Goal: Task Accomplishment & Management: Use online tool/utility

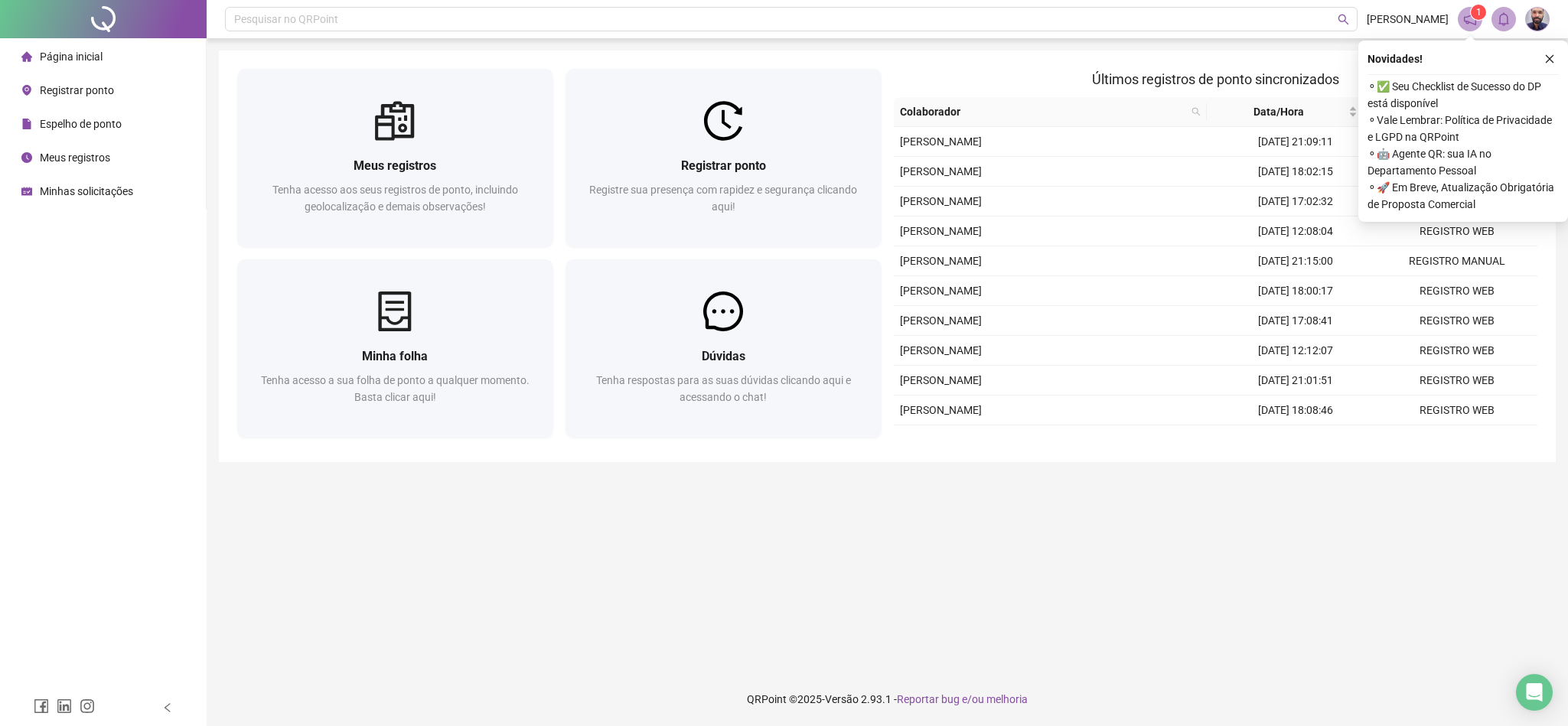
drag, startPoint x: 595, startPoint y: 113, endPoint x: 1535, endPoint y: 88, distance: 940.3
click at [595, 113] on div at bounding box center [723, 120] width 316 height 39
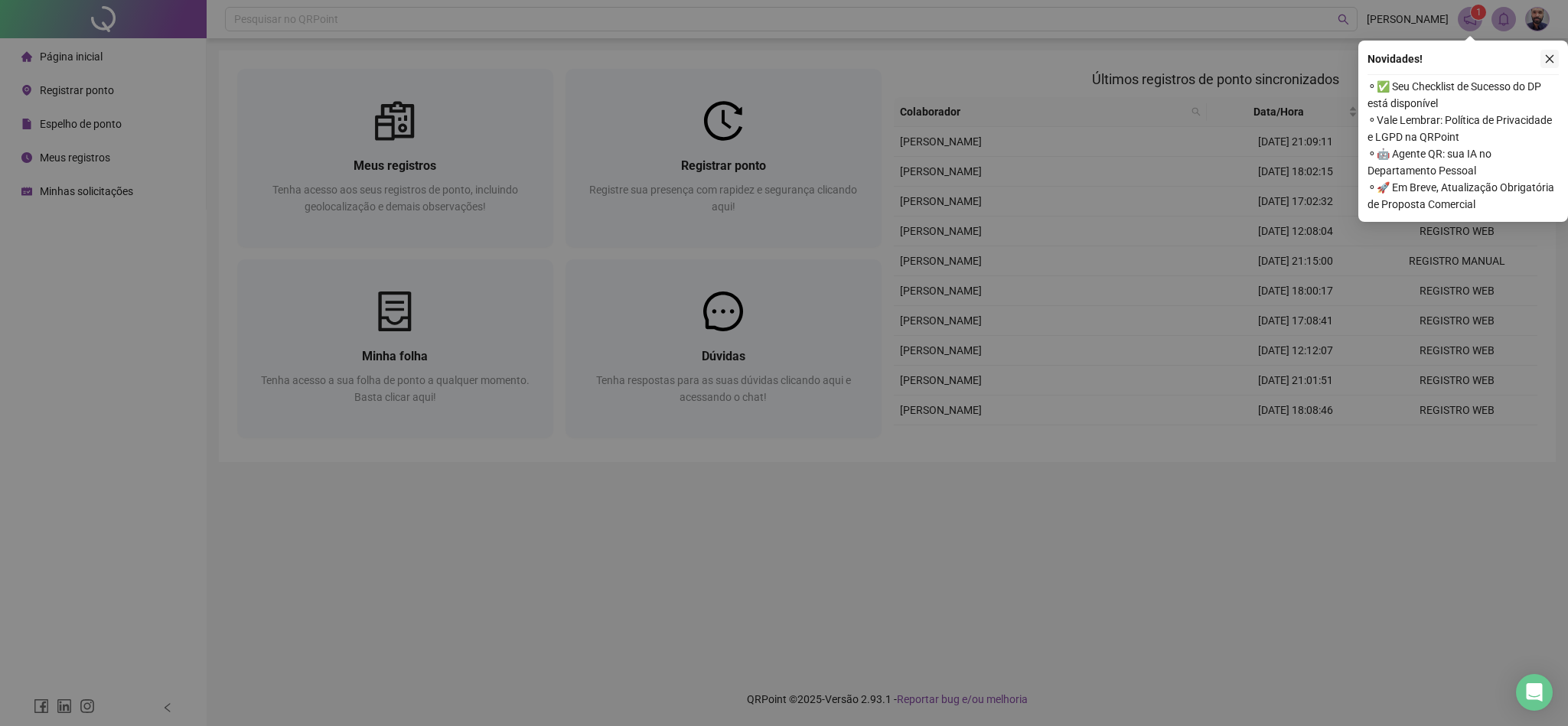
click at [1545, 63] on icon "close" at bounding box center [1549, 59] width 11 height 11
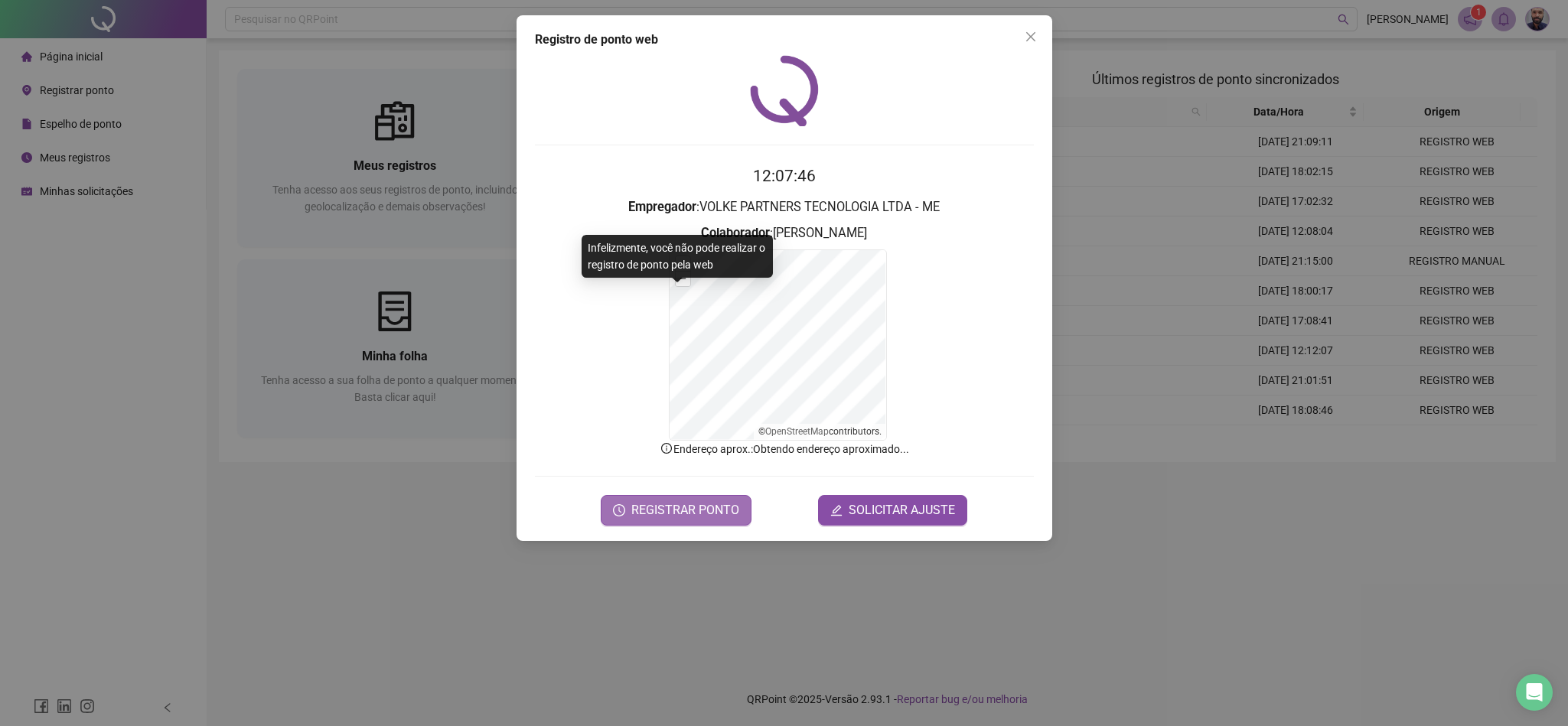
click at [698, 497] on button "REGISTRAR PONTO" at bounding box center [676, 510] width 151 height 31
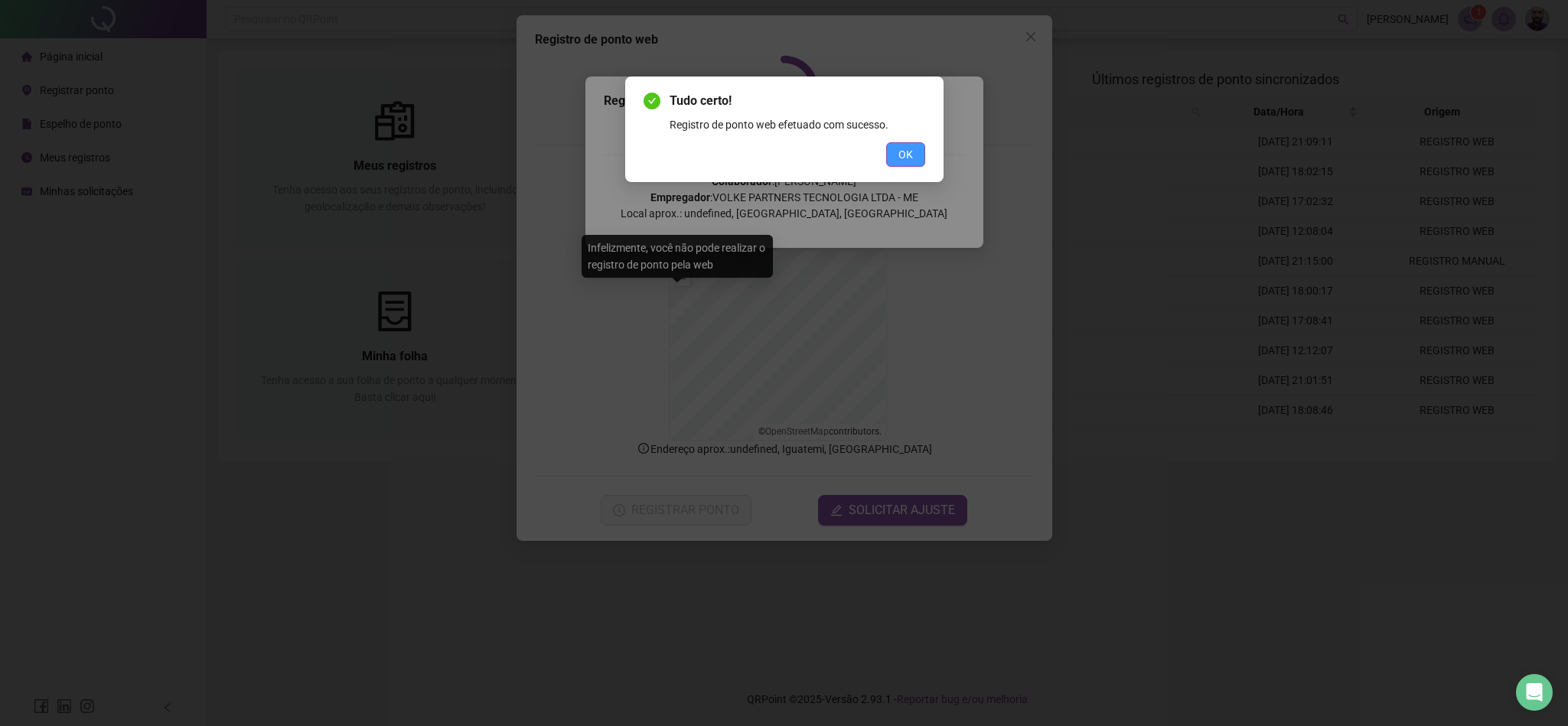
click at [902, 163] on button "OK" at bounding box center [905, 154] width 39 height 24
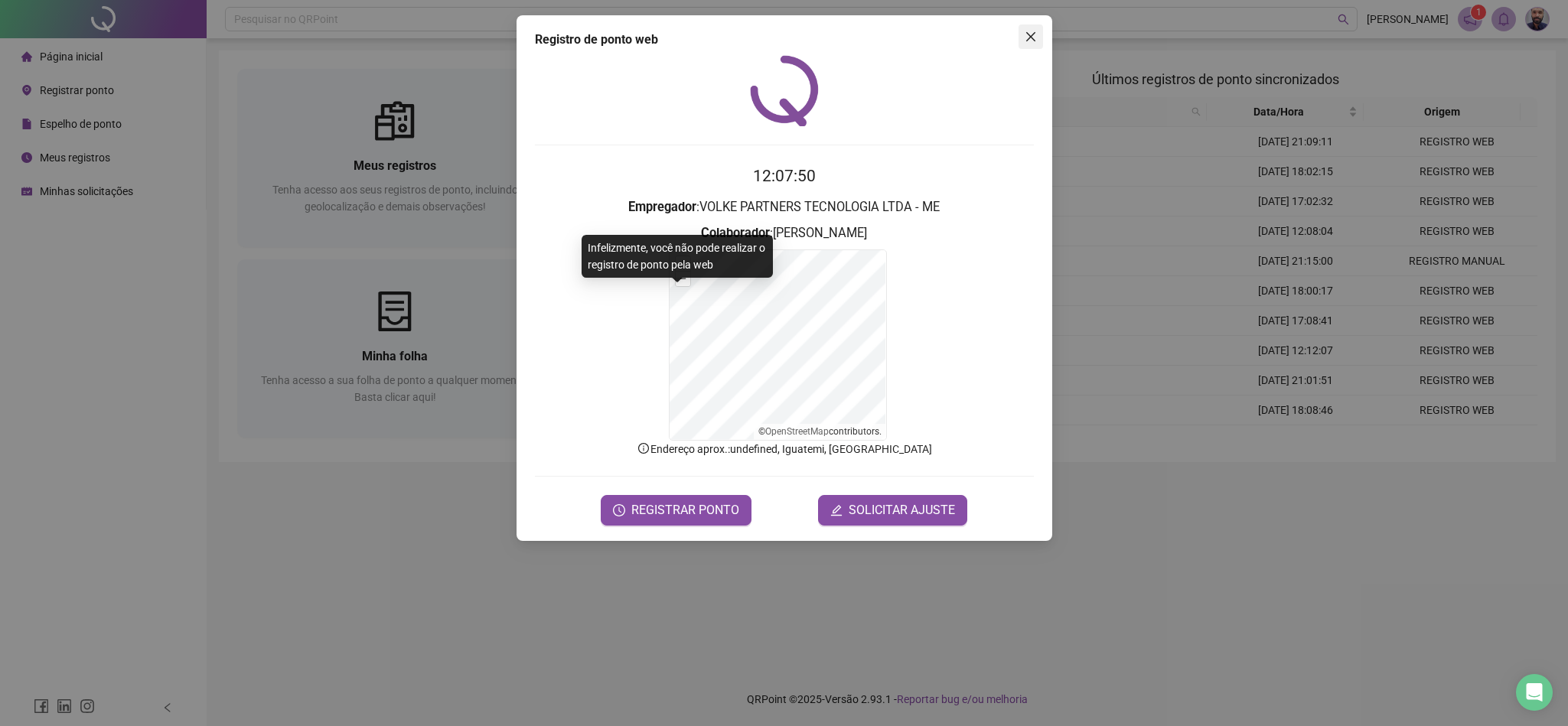
click at [1032, 41] on icon "close" at bounding box center [1031, 37] width 13 height 13
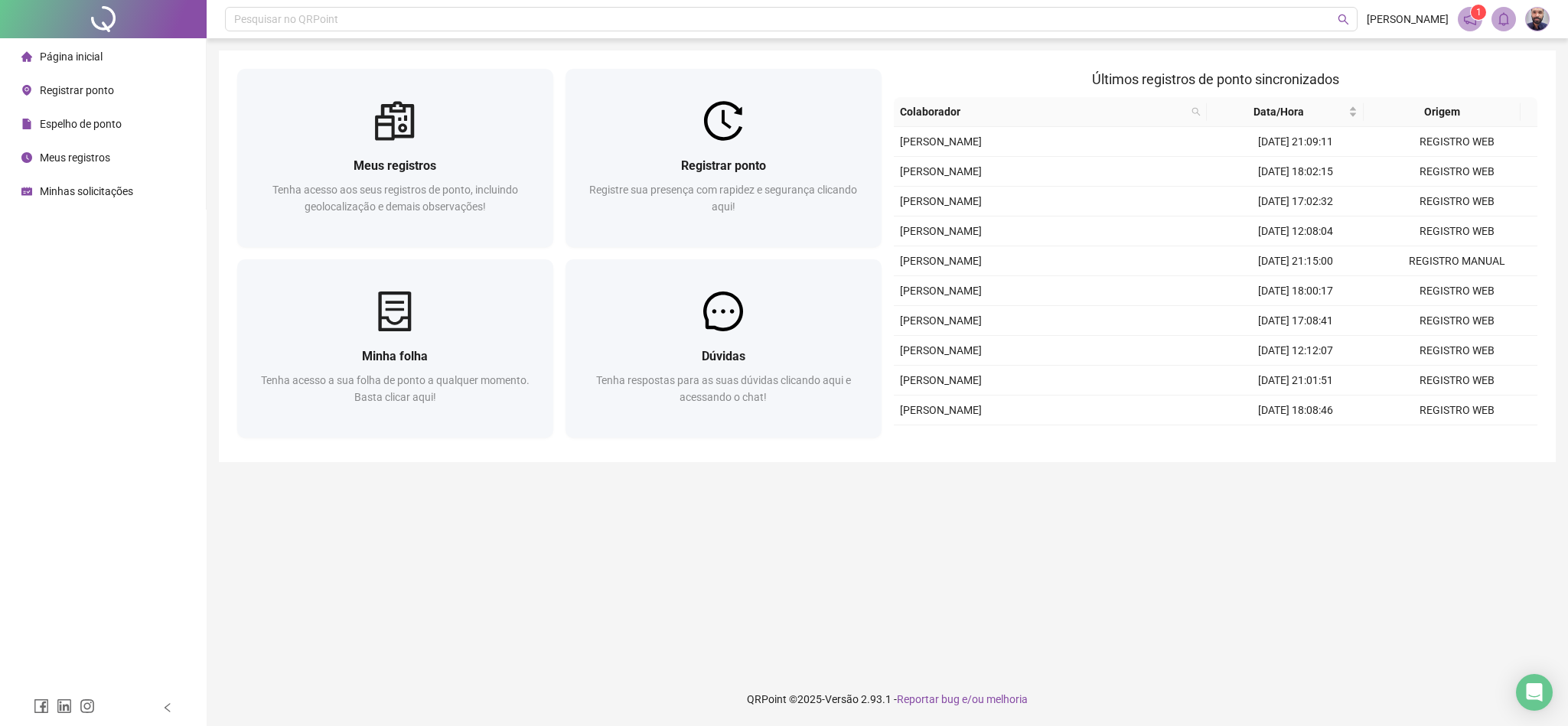
click at [106, 168] on div "Meus registros" at bounding box center [65, 158] width 89 height 31
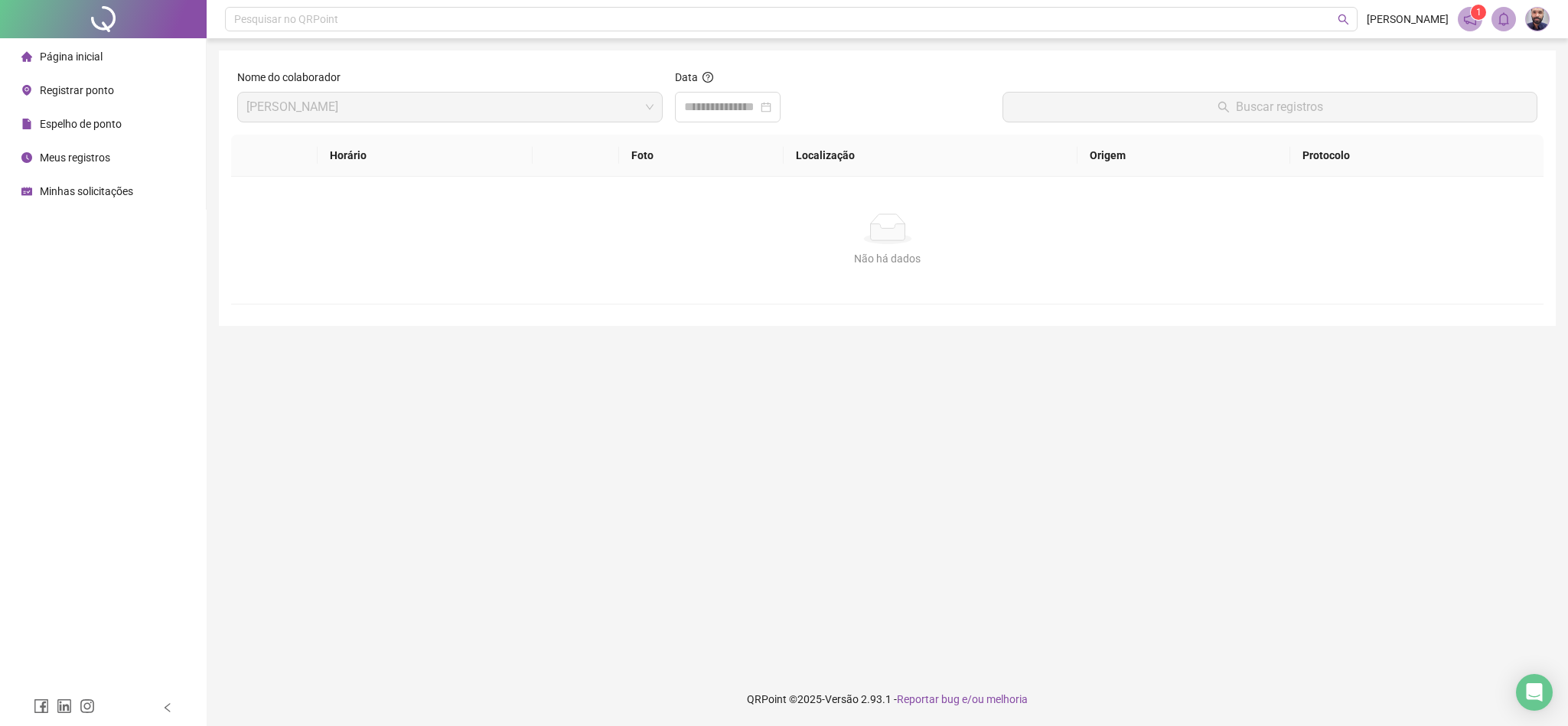
click at [91, 61] on span "Página inicial" at bounding box center [70, 56] width 63 height 13
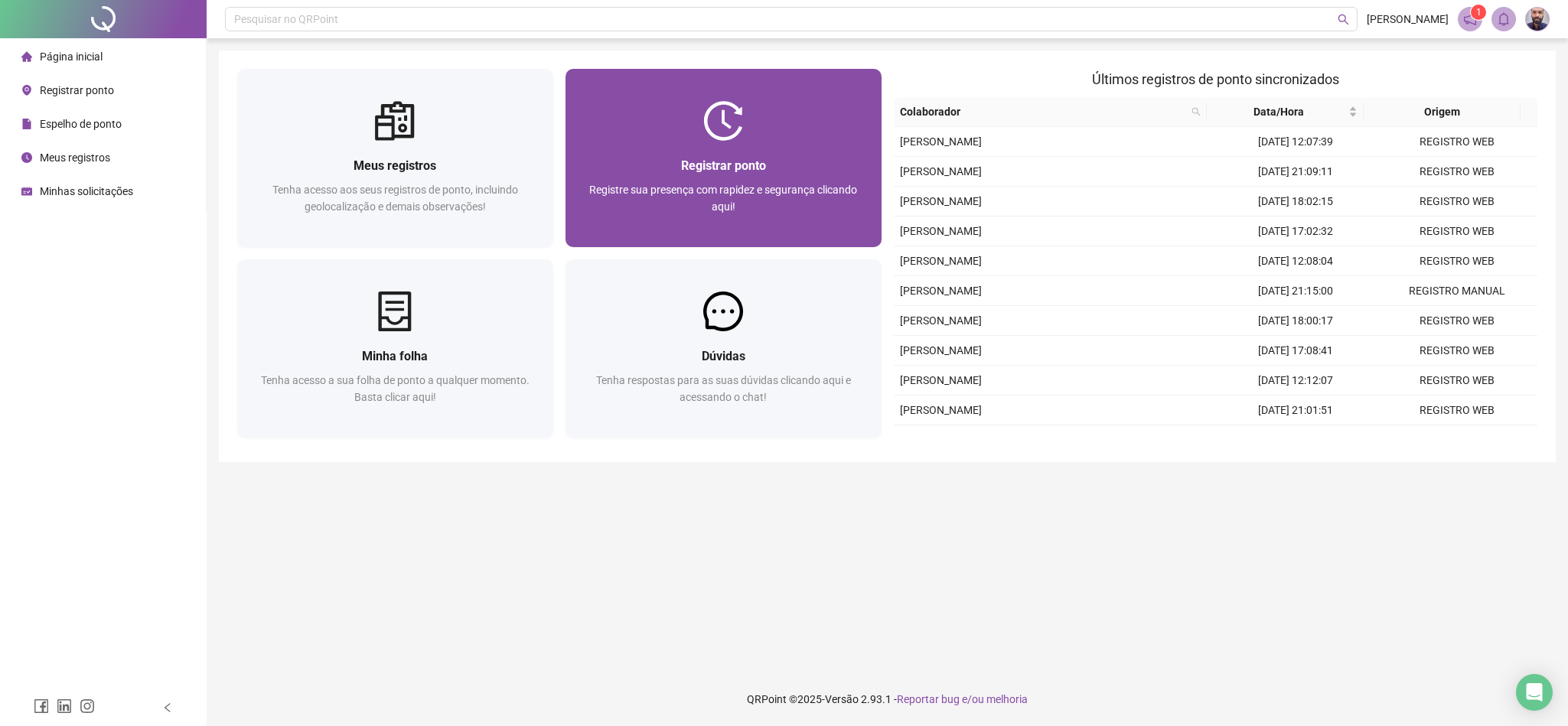
click at [760, 162] on span "Registrar ponto" at bounding box center [723, 165] width 85 height 14
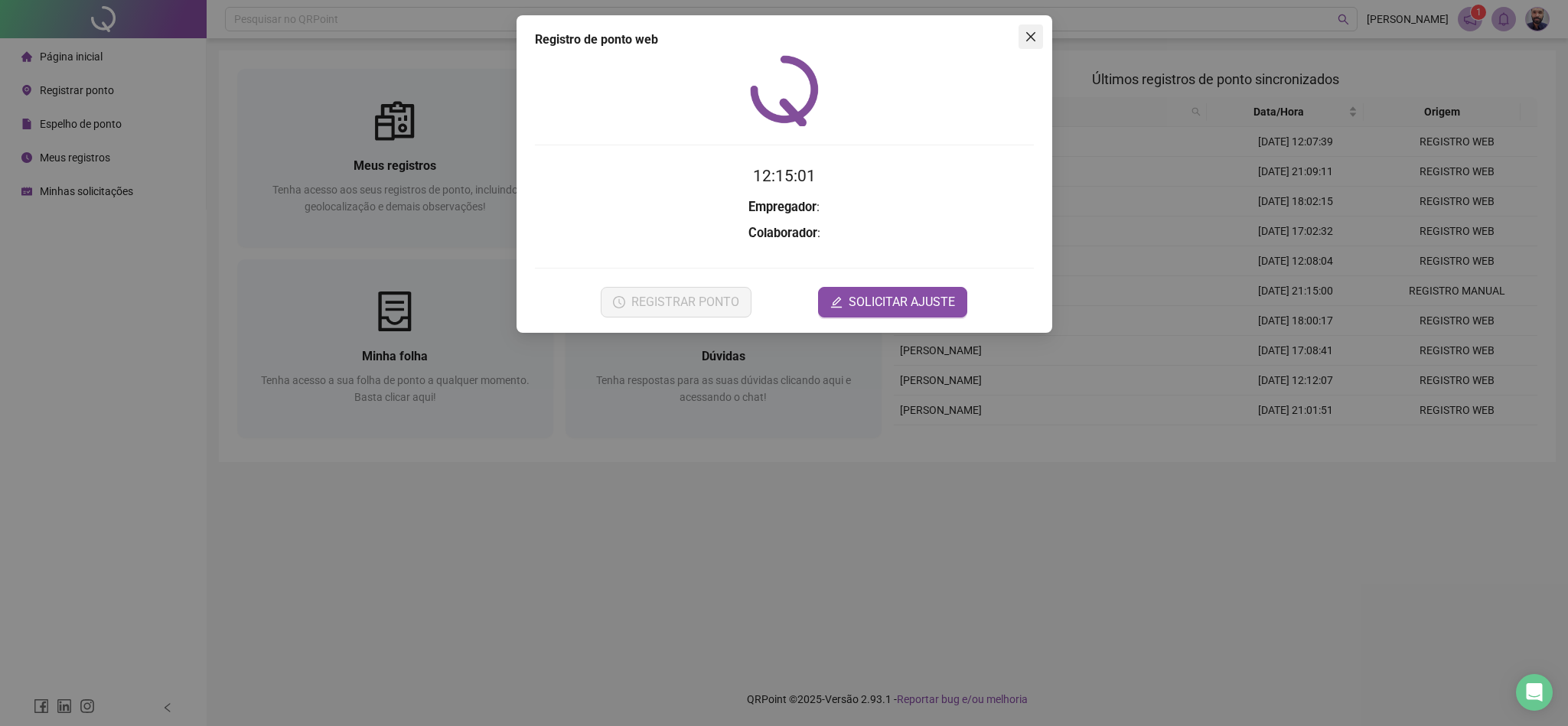
click at [1022, 43] on button "Close" at bounding box center [1030, 36] width 24 height 24
